Goal: Task Accomplishment & Management: Manage account settings

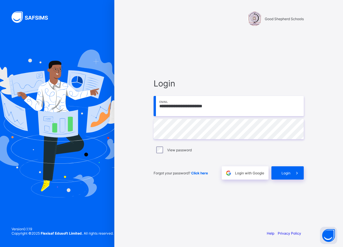
click at [283, 180] on div "**********" at bounding box center [228, 129] width 161 height 193
click at [286, 174] on span "Login" at bounding box center [285, 173] width 9 height 4
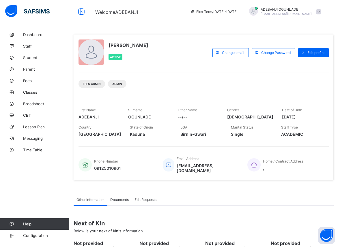
click at [294, 195] on div "Other Information Documents Edit Requests" at bounding box center [204, 200] width 260 height 12
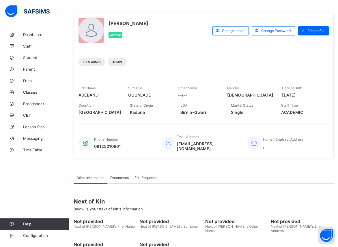
scroll to position [29, 0]
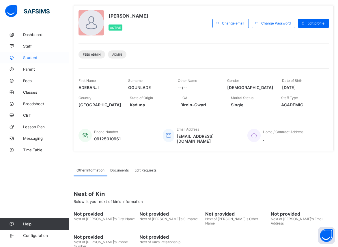
click at [28, 57] on span "Student" at bounding box center [46, 57] width 46 height 5
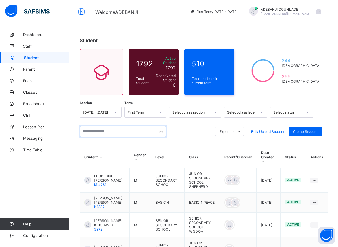
click at [109, 131] on input "text" at bounding box center [123, 131] width 87 height 11
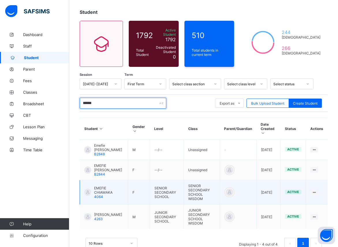
scroll to position [29, 0]
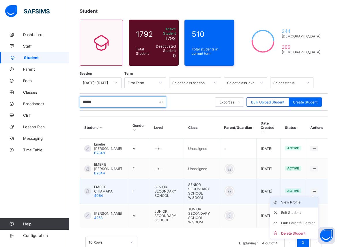
type input "******"
click at [299, 200] on div "View Profile" at bounding box center [298, 203] width 34 height 6
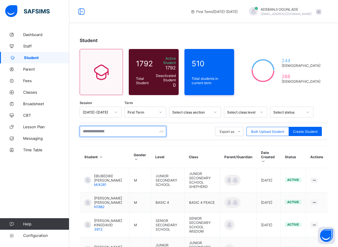
click at [100, 128] on input "text" at bounding box center [123, 131] width 87 height 11
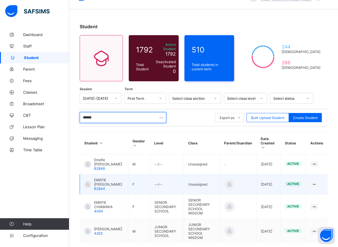
scroll to position [38, 0]
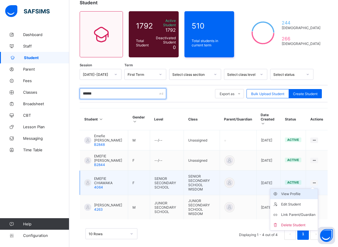
type input "******"
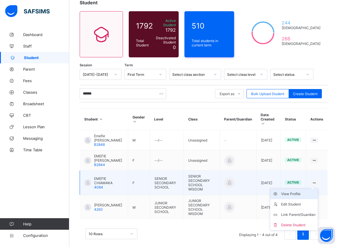
click at [298, 191] on div "View Profile" at bounding box center [298, 194] width 34 height 6
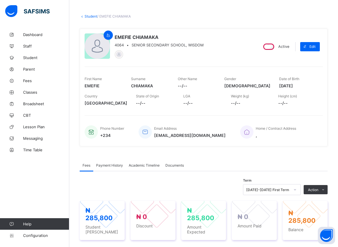
scroll to position [23, 0]
click at [29, 56] on span "Student" at bounding box center [46, 57] width 46 height 5
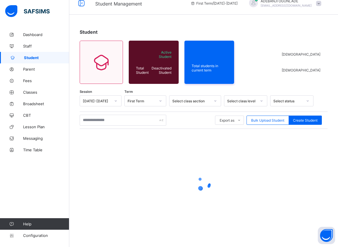
scroll to position [8, 0]
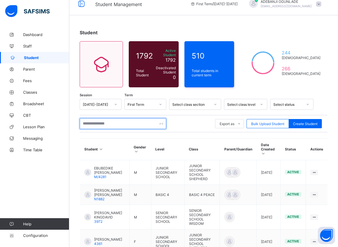
click at [105, 120] on input "text" at bounding box center [123, 123] width 87 height 11
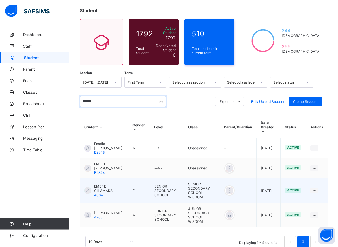
scroll to position [38, 0]
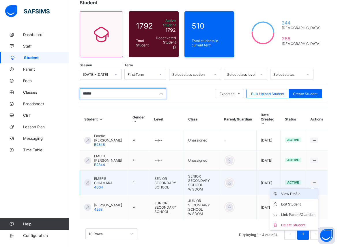
type input "******"
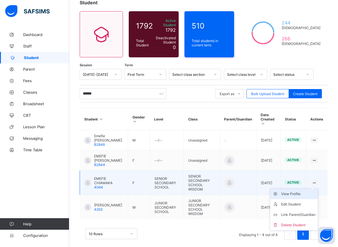
click at [296, 191] on div "View Profile" at bounding box center [298, 194] width 34 height 6
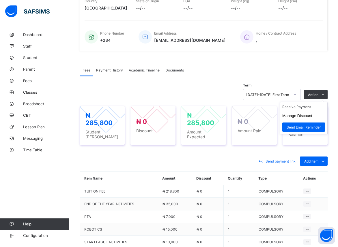
scroll to position [126, 0]
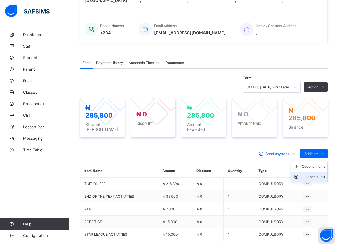
click at [321, 174] on div "Special bill" at bounding box center [313, 177] width 23 height 6
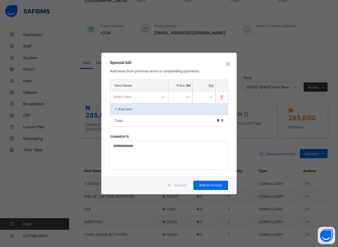
click at [164, 98] on icon at bounding box center [162, 97] width 3 height 6
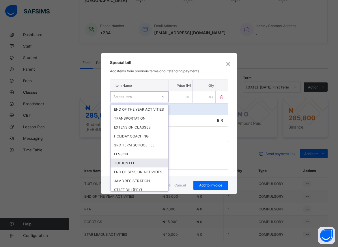
click at [137, 168] on div "TUITION FEE" at bounding box center [139, 163] width 58 height 9
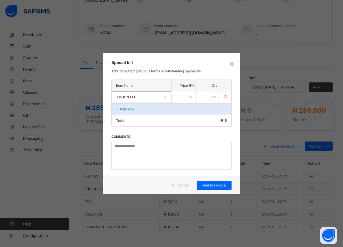
click at [180, 99] on input "number" at bounding box center [183, 97] width 24 height 12
type input "******"
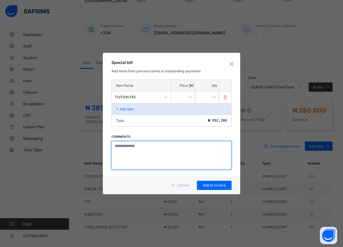
click at [163, 155] on textarea at bounding box center [171, 155] width 120 height 29
type textarea "****"
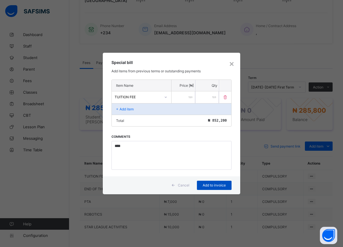
click at [214, 186] on span "Add to invoice" at bounding box center [214, 185] width 26 height 4
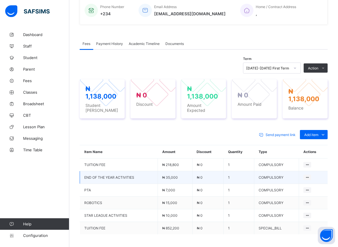
scroll to position [155, 0]
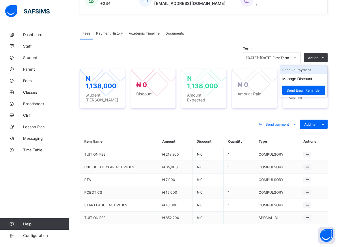
click at [306, 70] on li "Receive Payment" at bounding box center [303, 69] width 47 height 9
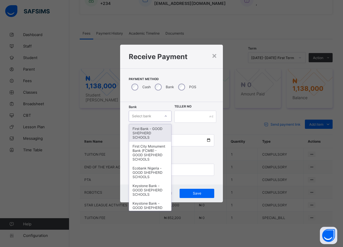
click at [167, 116] on div at bounding box center [166, 116] width 10 height 9
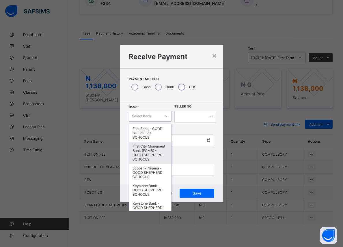
click at [152, 157] on div "First City Monument Bank (FCMB) - GOOD SHEPHERD SCHOOLS" at bounding box center [150, 153] width 42 height 22
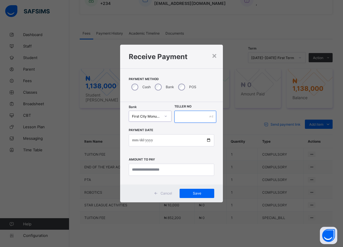
click at [178, 119] on input "text" at bounding box center [195, 117] width 42 height 12
type input "*****"
click at [208, 141] on input "date" at bounding box center [171, 140] width 85 height 12
type input "**********"
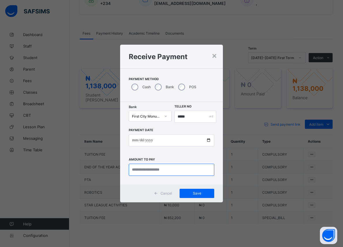
click at [149, 172] on input "currency" at bounding box center [171, 170] width 85 height 12
type input "*********"
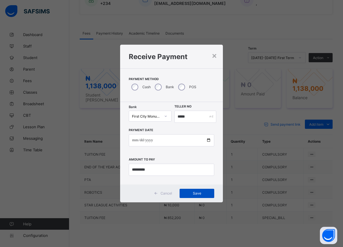
click at [195, 193] on span "Save" at bounding box center [197, 193] width 26 height 4
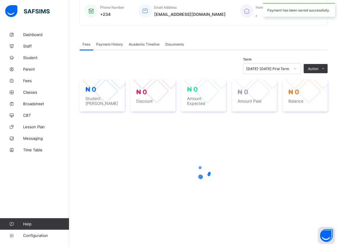
scroll to position [142, 0]
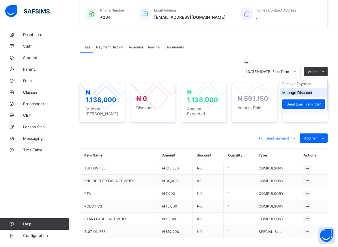
click at [309, 95] on button "Manage Discount" at bounding box center [297, 93] width 30 height 4
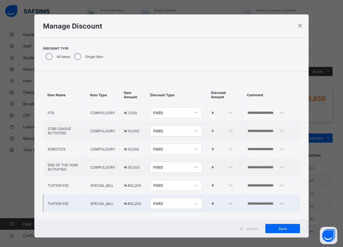
click at [211, 206] on input "*" at bounding box center [222, 204] width 22 height 5
type input "*****"
click at [279, 230] on span "Save" at bounding box center [282, 229] width 26 height 4
type input "*****"
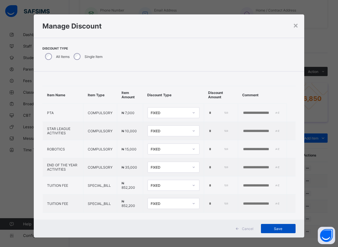
click at [276, 228] on span "Save" at bounding box center [278, 229] width 26 height 4
click at [295, 26] on div "×" at bounding box center [295, 25] width 5 height 10
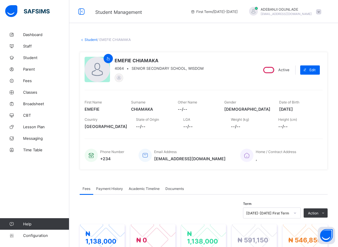
scroll to position [59, 0]
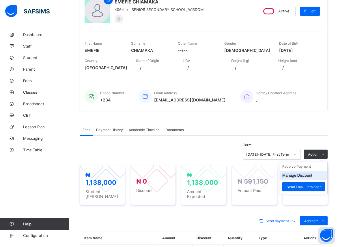
click at [306, 174] on button "Manage Discount" at bounding box center [297, 175] width 30 height 4
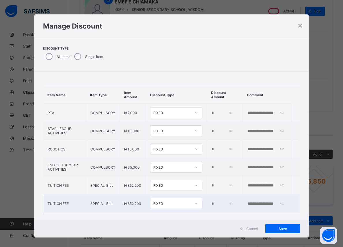
click at [211, 206] on input "*" at bounding box center [222, 204] width 22 height 5
type input "*****"
click at [270, 227] on span "Save" at bounding box center [282, 229] width 26 height 4
type input "*****"
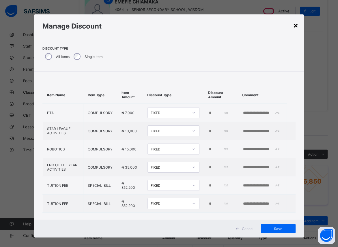
click at [293, 24] on div "×" at bounding box center [295, 25] width 5 height 10
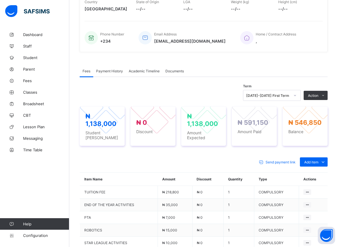
scroll to position [29, 0]
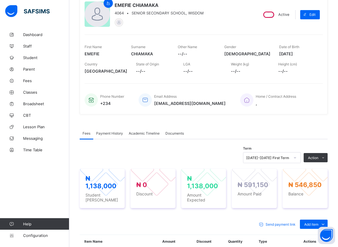
scroll to position [59, 0]
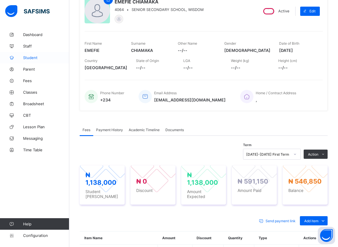
click at [33, 58] on span "Student" at bounding box center [46, 57] width 46 height 5
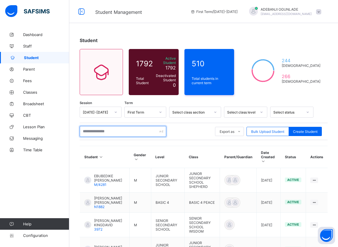
click at [106, 130] on input "text" at bounding box center [123, 131] width 87 height 11
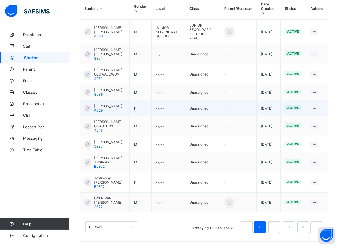
scroll to position [155, 0]
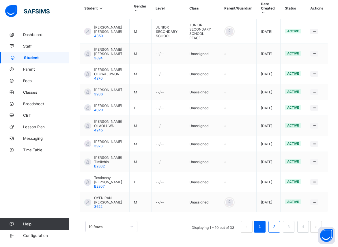
type input "*******"
click at [277, 225] on link "2" at bounding box center [273, 226] width 5 height 7
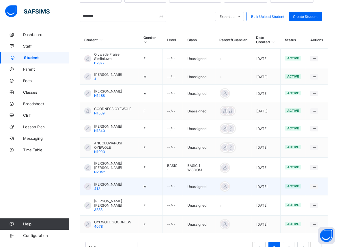
scroll to position [136, 0]
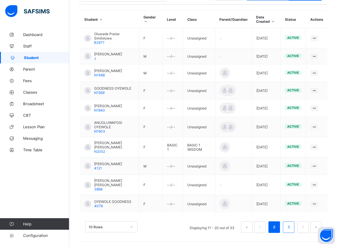
click at [289, 226] on li "3" at bounding box center [289, 227] width 12 height 12
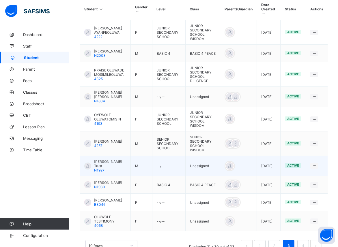
scroll to position [155, 0]
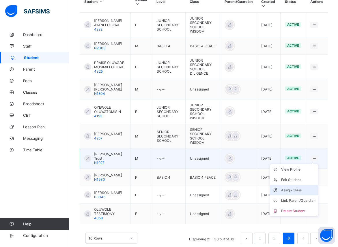
click at [293, 189] on div "Assign Class" at bounding box center [298, 190] width 34 height 6
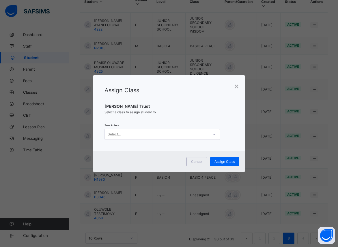
click at [213, 134] on icon at bounding box center [213, 134] width 3 height 6
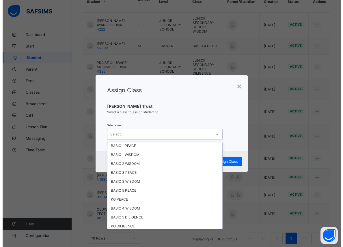
scroll to position [208, 0]
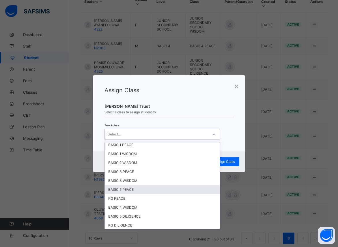
click at [125, 190] on div "BASIC 5 PEACE" at bounding box center [162, 189] width 115 height 9
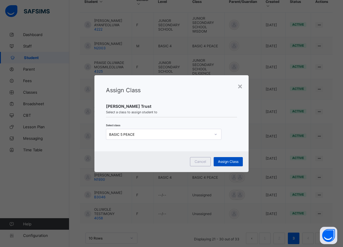
click at [235, 161] on span "Assign Class" at bounding box center [228, 161] width 20 height 4
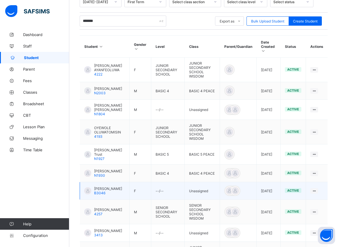
scroll to position [169, 0]
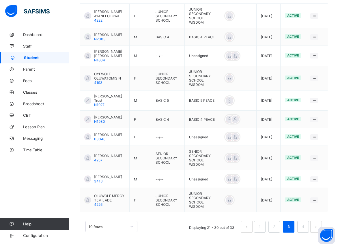
click at [37, 200] on div "Dashboard Staff Student Parent Fees Classes Broadsheet CBT Lesson Plan Messagin…" at bounding box center [34, 135] width 69 height 224
click at [305, 228] on link "4" at bounding box center [302, 226] width 5 height 7
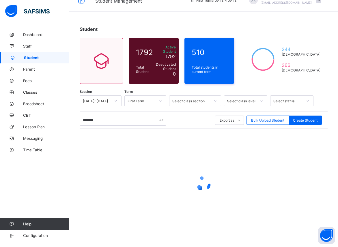
scroll to position [8, 0]
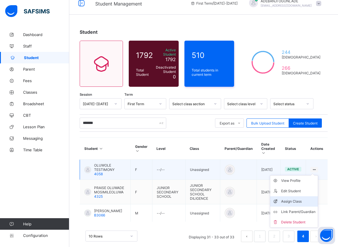
click at [290, 199] on div "Assign Class" at bounding box center [298, 202] width 34 height 6
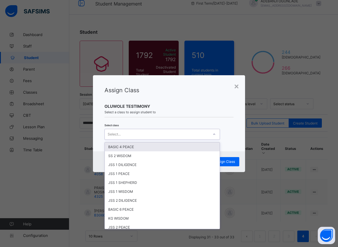
click at [213, 134] on icon at bounding box center [214, 134] width 2 height 1
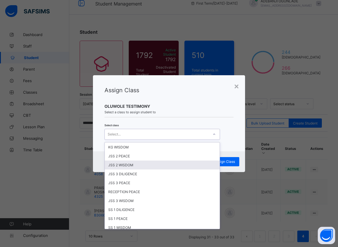
scroll to position [78, 0]
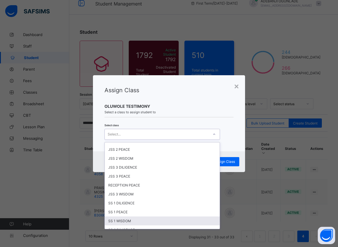
click at [121, 221] on div "SS 1 WISDOM" at bounding box center [162, 221] width 115 height 9
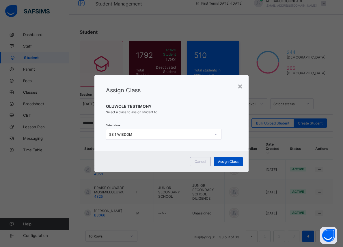
click at [217, 162] on div "Assign Class" at bounding box center [227, 161] width 29 height 9
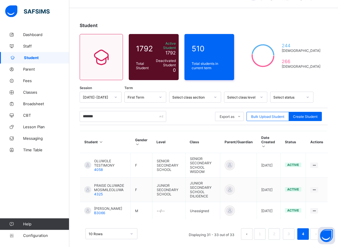
scroll to position [18, 0]
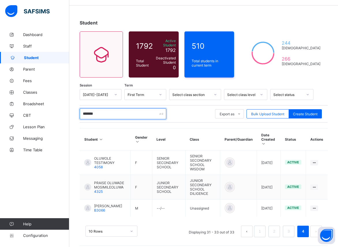
click at [97, 112] on input "*******" at bounding box center [123, 113] width 87 height 11
click at [291, 228] on link "3" at bounding box center [287, 231] width 5 height 7
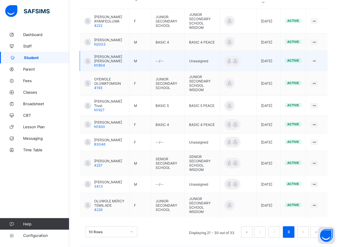
scroll to position [169, 0]
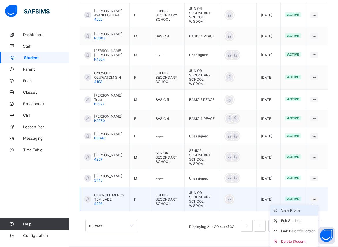
click at [292, 212] on div "View Profile" at bounding box center [298, 211] width 34 height 6
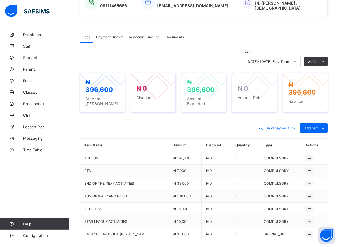
scroll to position [155, 0]
click at [0, 0] on li "Receive Payment" at bounding box center [0, 0] width 0 height 0
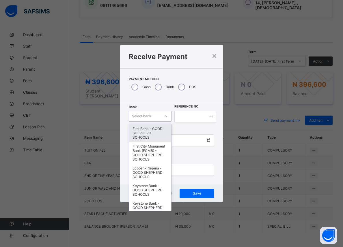
click at [165, 117] on icon at bounding box center [165, 116] width 3 height 6
click at [147, 131] on div "First Bank - GOOD SHEPHERD SCHOOLS" at bounding box center [150, 133] width 42 height 18
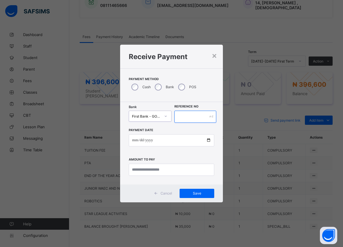
click at [185, 116] on input "text" at bounding box center [195, 117] width 42 height 12
type input "******"
click at [206, 141] on input "date" at bounding box center [171, 140] width 85 height 12
type input "**********"
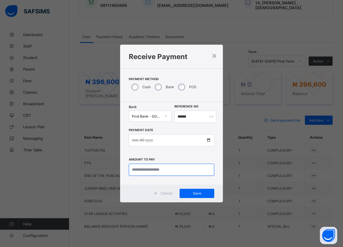
click at [147, 170] on input "currency" at bounding box center [171, 170] width 85 height 12
type input "*********"
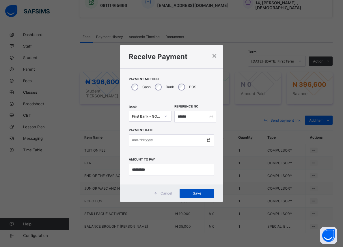
click at [188, 193] on span "Save" at bounding box center [197, 193] width 26 height 4
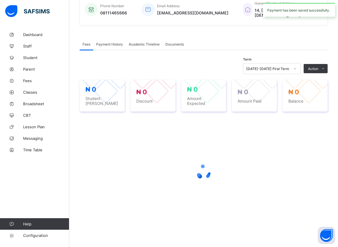
scroll to position [145, 0]
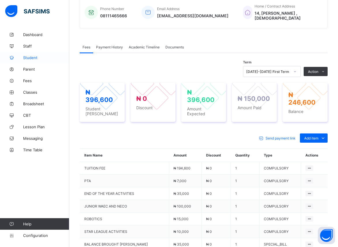
click at [27, 57] on span "Student" at bounding box center [46, 57] width 46 height 5
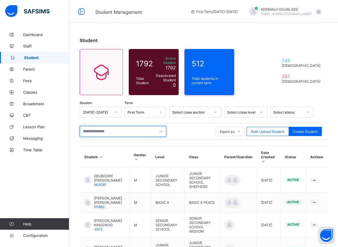
click at [105, 127] on input "text" at bounding box center [123, 131] width 87 height 11
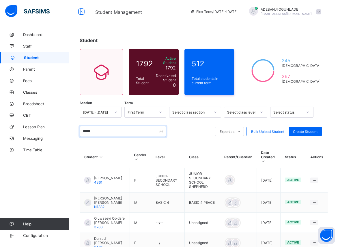
type input "******"
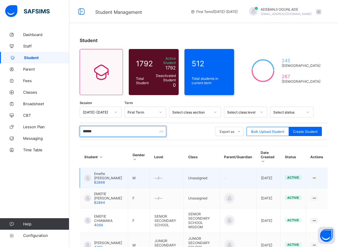
scroll to position [38, 0]
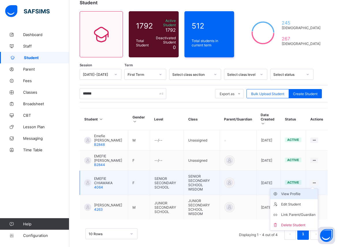
click at [295, 191] on div "View Profile" at bounding box center [298, 194] width 34 height 6
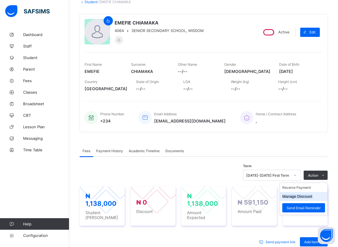
click at [295, 197] on button "Manage Discount" at bounding box center [297, 196] width 30 height 4
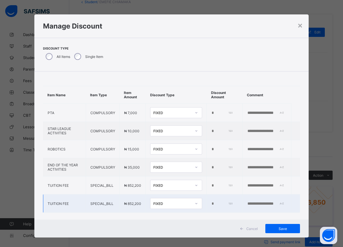
click at [211, 205] on input "*" at bounding box center [222, 204] width 22 height 5
type input "*****"
click at [277, 229] on span "Save" at bounding box center [282, 229] width 26 height 4
type input "*****"
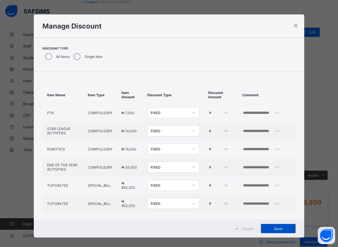
click at [277, 229] on span "Save" at bounding box center [278, 229] width 26 height 4
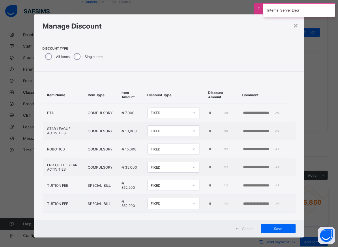
click at [319, 139] on div "× Manage Discount Discount Type All Items Single Item Item Name Item Type Item …" at bounding box center [169, 123] width 338 height 247
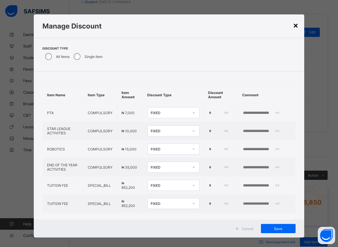
click at [294, 24] on div "×" at bounding box center [295, 25] width 5 height 10
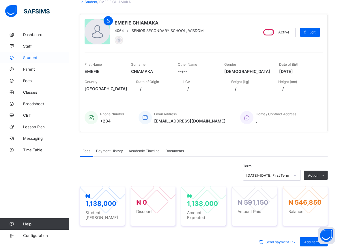
click at [29, 57] on span "Student" at bounding box center [46, 57] width 46 height 5
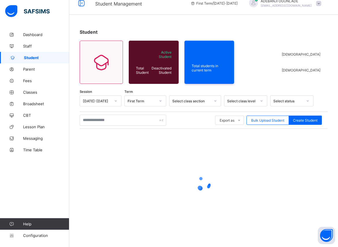
scroll to position [8, 0]
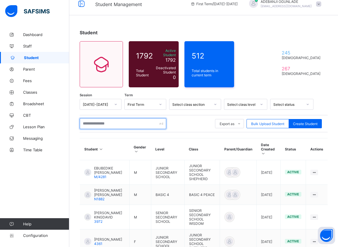
click at [114, 124] on input "text" at bounding box center [123, 123] width 87 height 11
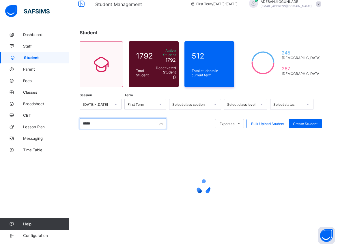
type input "******"
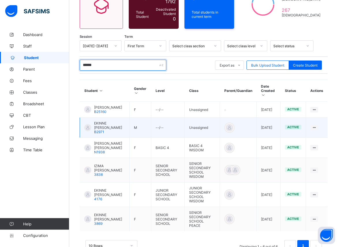
scroll to position [67, 0]
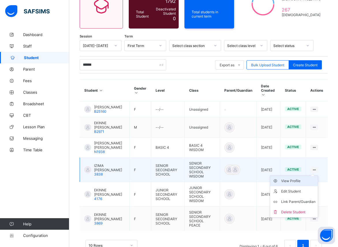
click at [301, 179] on div "View Profile" at bounding box center [298, 181] width 34 height 6
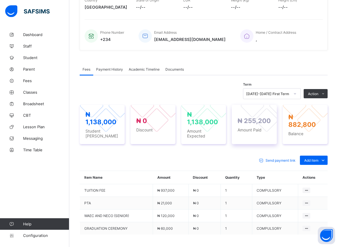
scroll to position [163, 0]
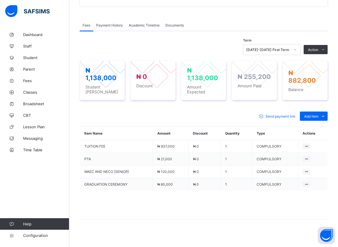
click at [104, 27] on span "Payment History" at bounding box center [109, 25] width 27 height 4
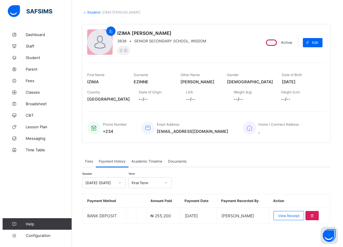
scroll to position [27, 0]
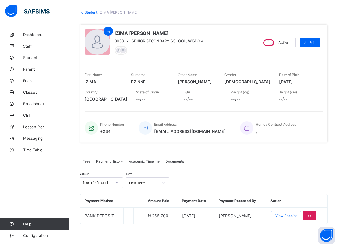
click at [88, 161] on span "Fees" at bounding box center [86, 161] width 8 height 4
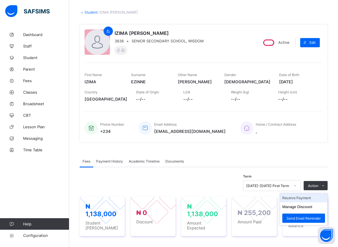
click at [306, 198] on li "Receive Payment" at bounding box center [303, 197] width 47 height 9
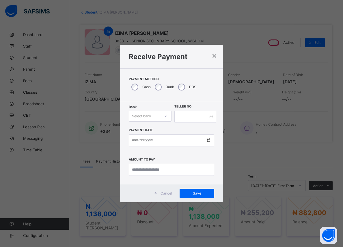
click at [165, 117] on icon at bounding box center [165, 116] width 3 height 6
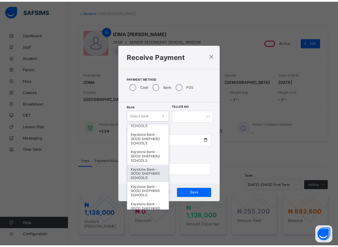
scroll to position [168, 0]
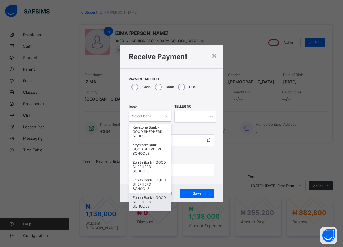
click at [135, 204] on div "Zenith Bank - GOOD SHEPHERD SCHOOLS" at bounding box center [150, 202] width 42 height 18
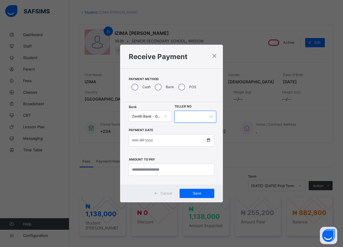
click at [180, 119] on input "text" at bounding box center [195, 117] width 42 height 12
type input "*****"
click at [208, 140] on input "date" at bounding box center [171, 140] width 85 height 12
type input "**********"
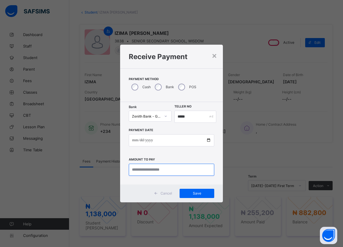
click at [149, 168] on input "currency" at bounding box center [171, 170] width 85 height 12
type input "*********"
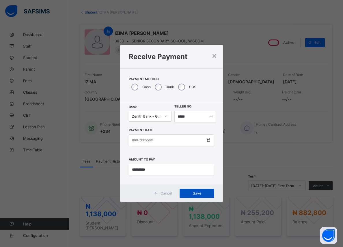
click at [197, 193] on span "Save" at bounding box center [197, 193] width 26 height 4
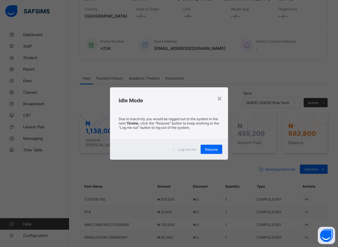
scroll to position [163, 0]
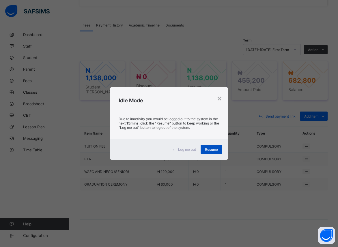
click at [212, 150] on span "Resume" at bounding box center [211, 149] width 13 height 4
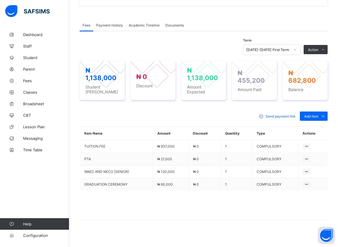
click at [195, 216] on div "Send payment link Add item Optional items Special bill Item Name Amount Discoun…" at bounding box center [204, 168] width 248 height 125
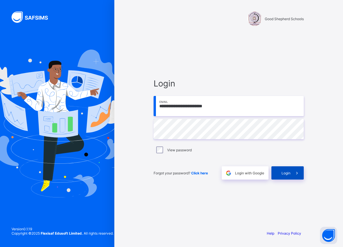
click at [289, 172] on span "Login" at bounding box center [285, 173] width 9 height 4
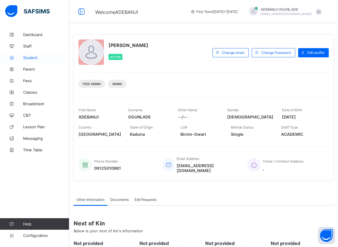
click at [31, 57] on span "Student" at bounding box center [46, 57] width 46 height 5
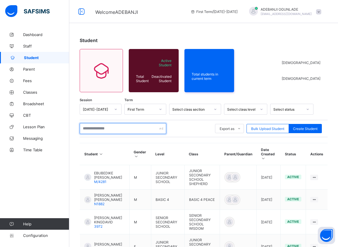
click at [105, 130] on input "text" at bounding box center [123, 128] width 87 height 11
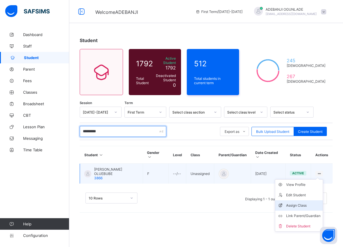
type input "*********"
click at [291, 203] on div "Assign Class" at bounding box center [303, 206] width 34 height 6
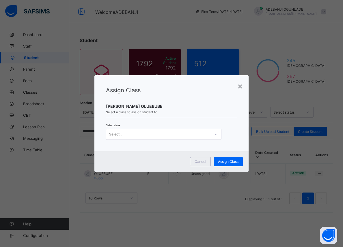
click at [213, 134] on div at bounding box center [215, 134] width 10 height 9
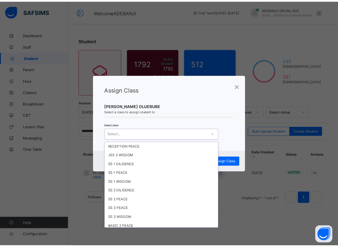
scroll to position [130, 0]
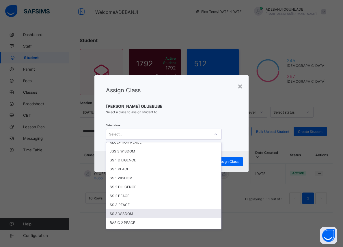
click at [130, 215] on div "SS 3 WISDOM" at bounding box center [163, 213] width 115 height 9
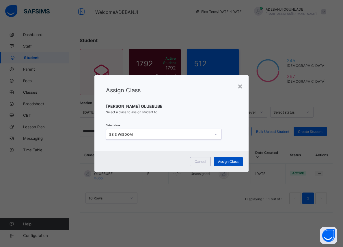
click at [226, 160] on span "Assign Class" at bounding box center [228, 161] width 20 height 4
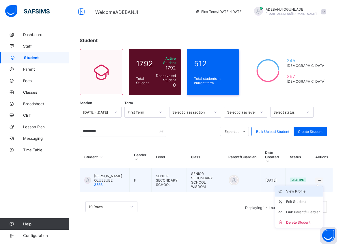
click at [292, 189] on div "View Profile" at bounding box center [303, 192] width 34 height 6
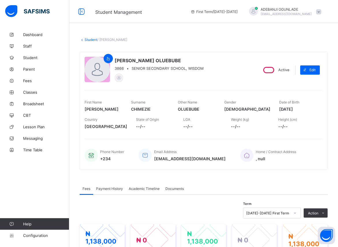
scroll to position [59, 0]
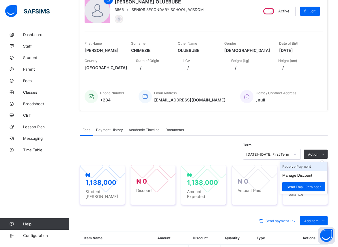
click at [300, 166] on li "Receive Payment" at bounding box center [303, 166] width 47 height 9
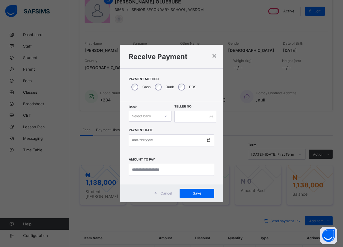
click at [166, 117] on icon at bounding box center [165, 116] width 3 height 6
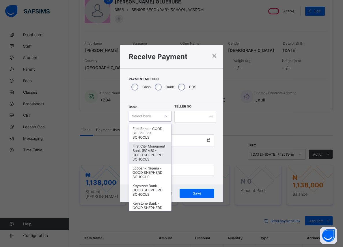
click at [147, 152] on div "First City Monument Bank (FCMB) - GOOD SHEPHERD SCHOOLS" at bounding box center [150, 153] width 42 height 22
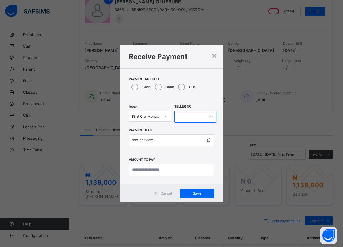
click at [181, 115] on input "text" at bounding box center [195, 117] width 42 height 12
type input "*****"
click at [206, 141] on input "date" at bounding box center [171, 140] width 85 height 12
type input "**********"
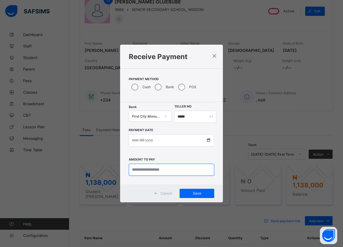
click at [151, 174] on input "currency" at bounding box center [171, 170] width 85 height 12
type input "*********"
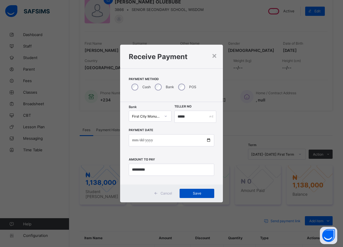
click at [202, 193] on span "Save" at bounding box center [197, 193] width 26 height 4
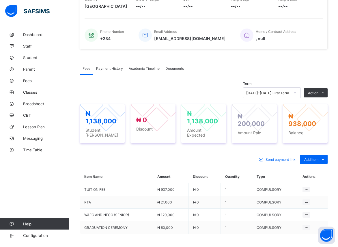
scroll to position [147, 0]
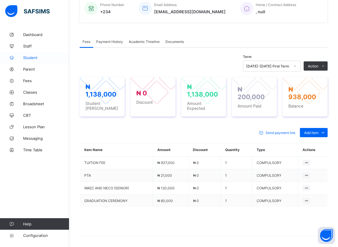
click at [29, 59] on span "Student" at bounding box center [46, 57] width 46 height 5
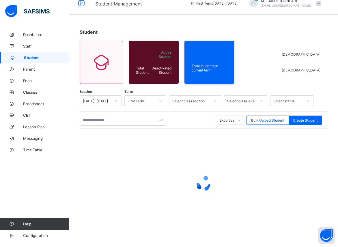
scroll to position [8, 0]
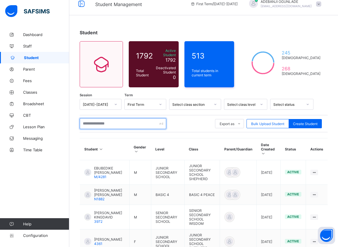
click at [116, 119] on input "text" at bounding box center [123, 123] width 87 height 11
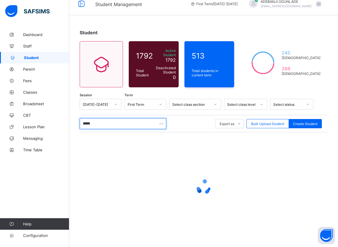
type input "******"
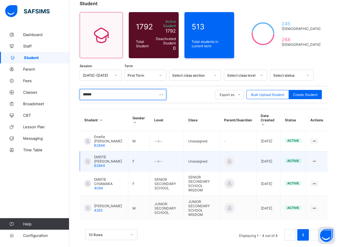
scroll to position [37, 0]
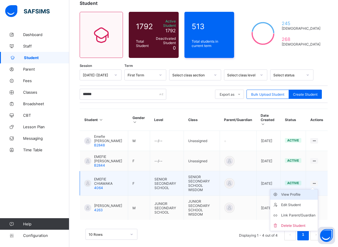
click at [294, 192] on div "View Profile" at bounding box center [298, 195] width 34 height 6
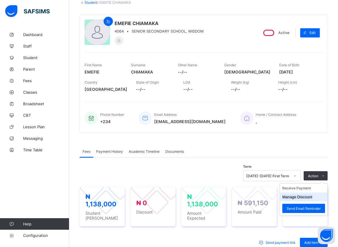
click at [296, 196] on button "Manage Discount" at bounding box center [297, 197] width 30 height 4
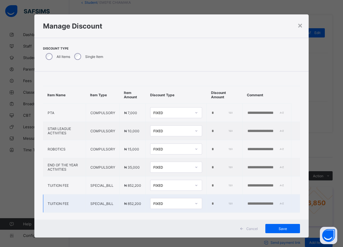
click at [211, 206] on input "*" at bounding box center [222, 204] width 22 height 5
type input "*****"
click at [282, 230] on span "Save" at bounding box center [282, 229] width 26 height 4
type input "*****"
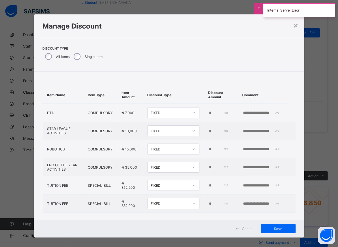
click at [319, 119] on div "× Manage Discount Discount Type All Items Single Item Item Name Item Type Item …" at bounding box center [169, 123] width 338 height 247
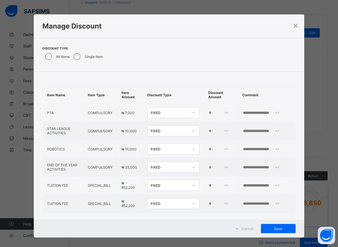
click at [224, 5] on div "× Manage Discount Discount Type All Items Single Item Item Name Item Type Item …" at bounding box center [169, 123] width 338 height 247
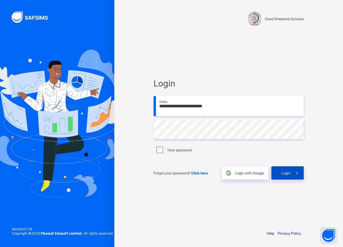
click at [286, 172] on span "Login" at bounding box center [285, 173] width 9 height 4
